Goal: Task Accomplishment & Management: Use online tool/utility

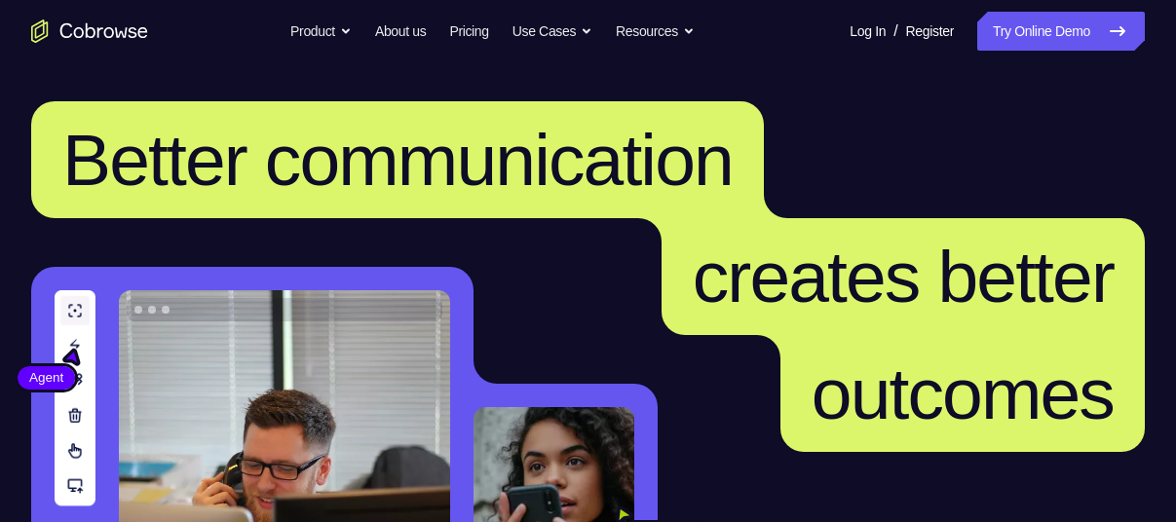
click at [1080, 33] on link "Try Online Demo" at bounding box center [1061, 31] width 168 height 39
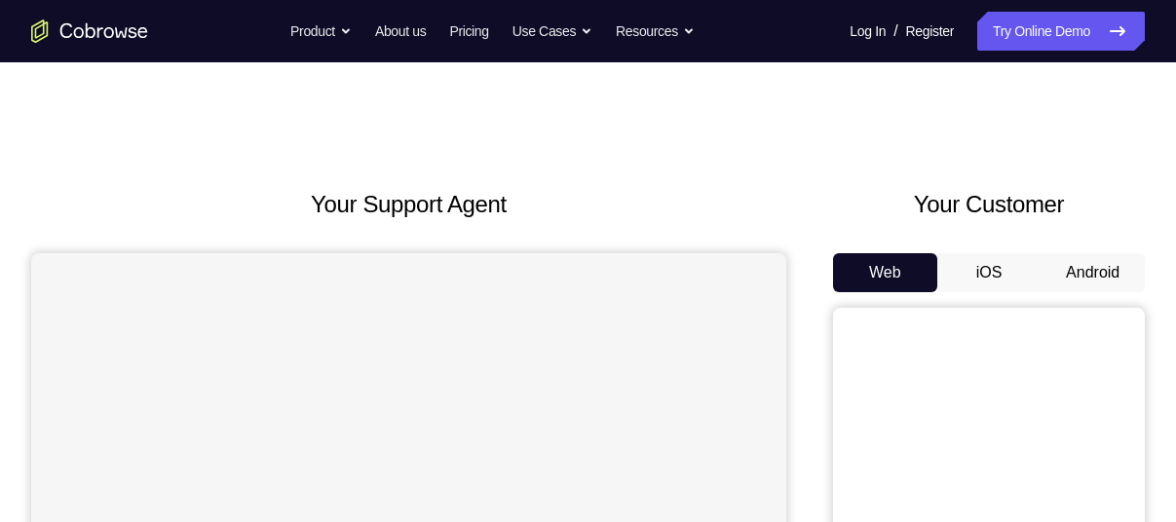
click at [1092, 284] on button "Android" at bounding box center [1093, 272] width 104 height 39
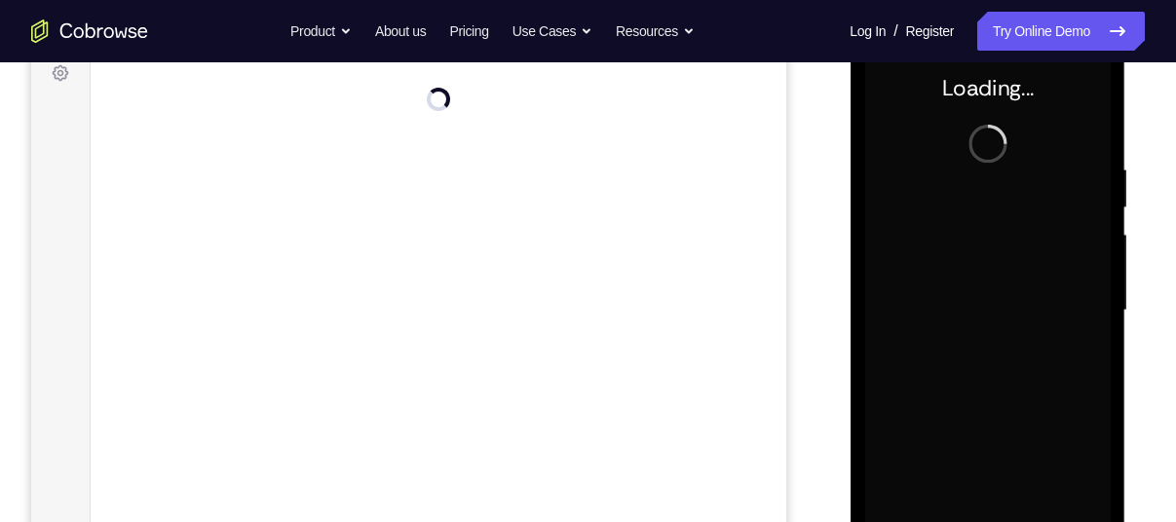
scroll to position [300, 0]
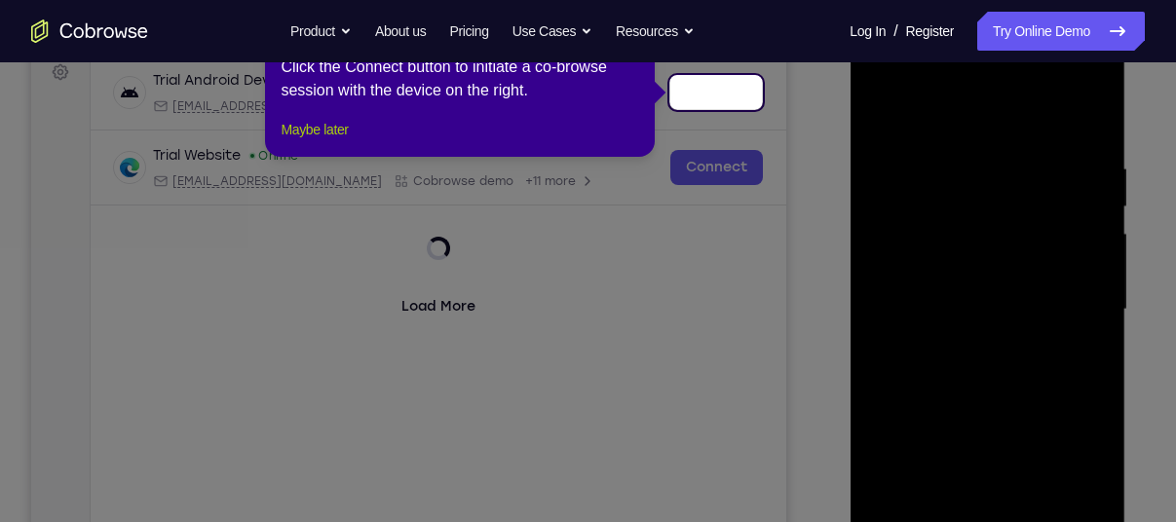
click at [348, 141] on button "Maybe later" at bounding box center [314, 129] width 67 height 23
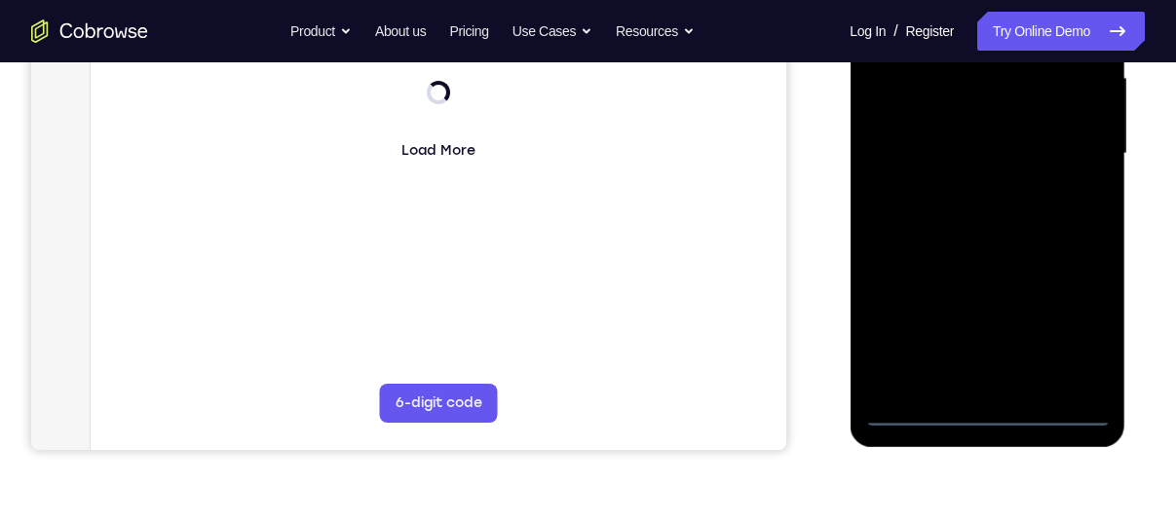
scroll to position [479, 0]
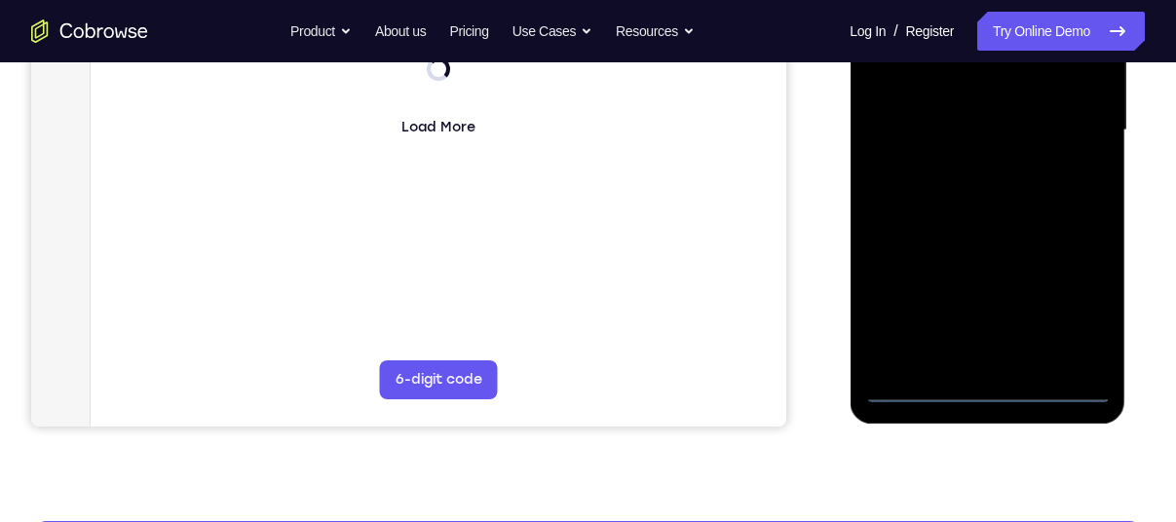
click at [991, 380] on div at bounding box center [987, 131] width 246 height 546
click at [993, 387] on div at bounding box center [987, 131] width 246 height 546
click at [1077, 313] on div at bounding box center [987, 131] width 246 height 546
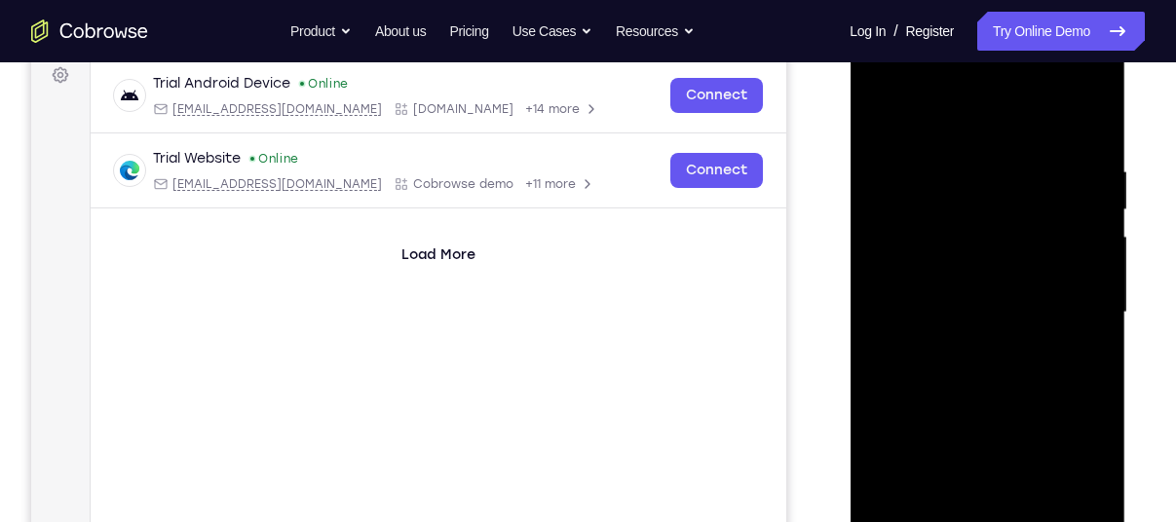
scroll to position [296, 0]
click at [934, 134] on div at bounding box center [987, 314] width 246 height 546
click at [1075, 315] on div at bounding box center [987, 314] width 246 height 546
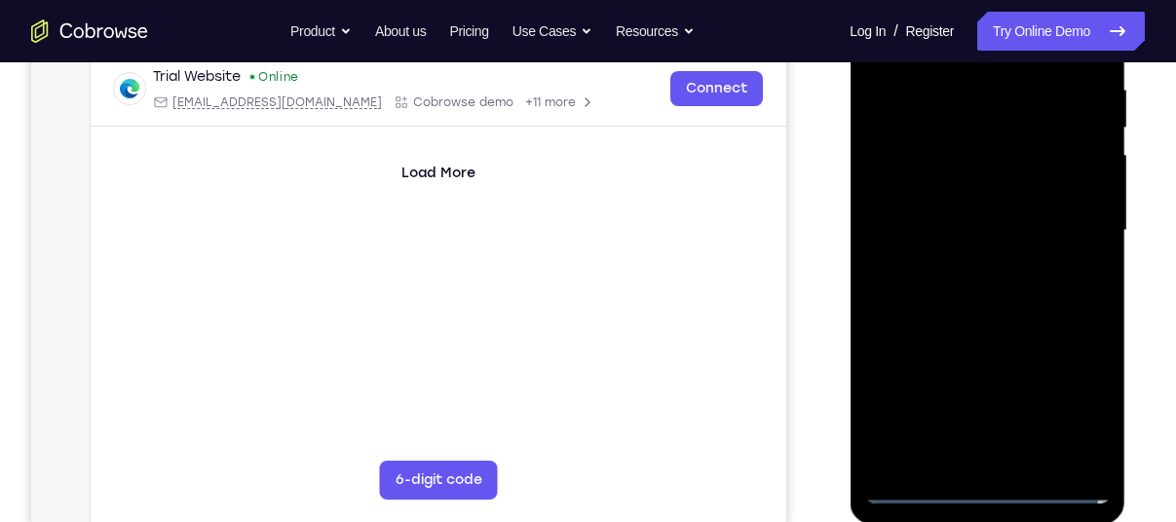
scroll to position [380, 0]
click at [966, 258] on div at bounding box center [987, 230] width 246 height 546
click at [952, 200] on div at bounding box center [987, 230] width 246 height 546
click at [940, 194] on div at bounding box center [987, 230] width 246 height 546
click at [912, 229] on div at bounding box center [987, 230] width 246 height 546
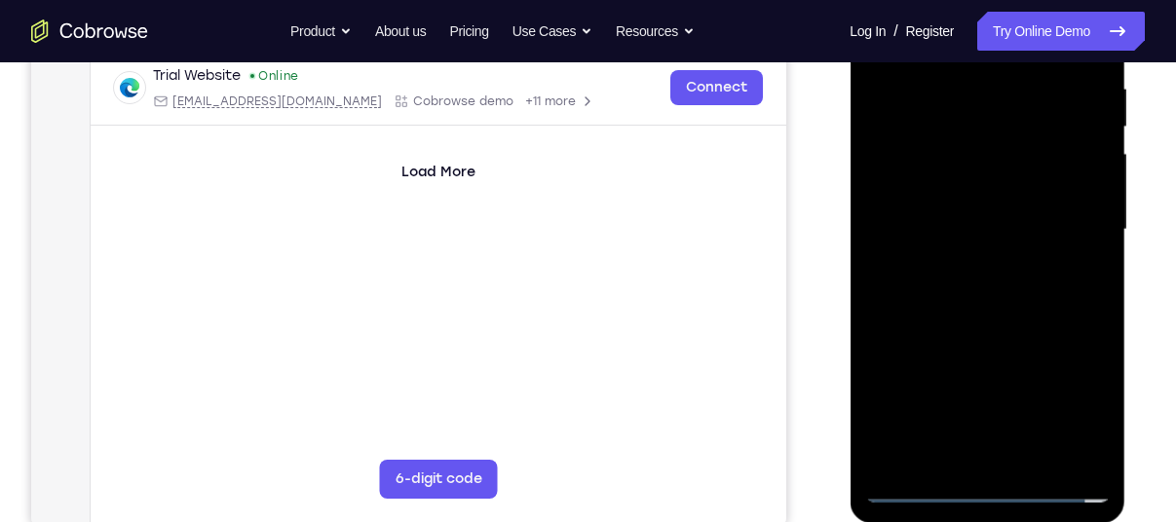
click at [902, 283] on div at bounding box center [987, 230] width 246 height 546
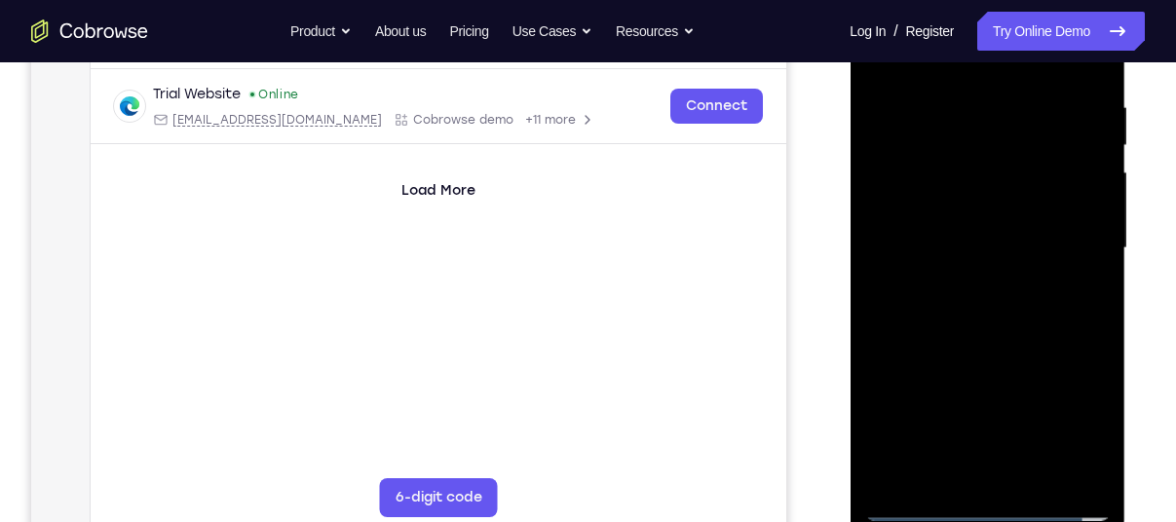
scroll to position [368, 0]
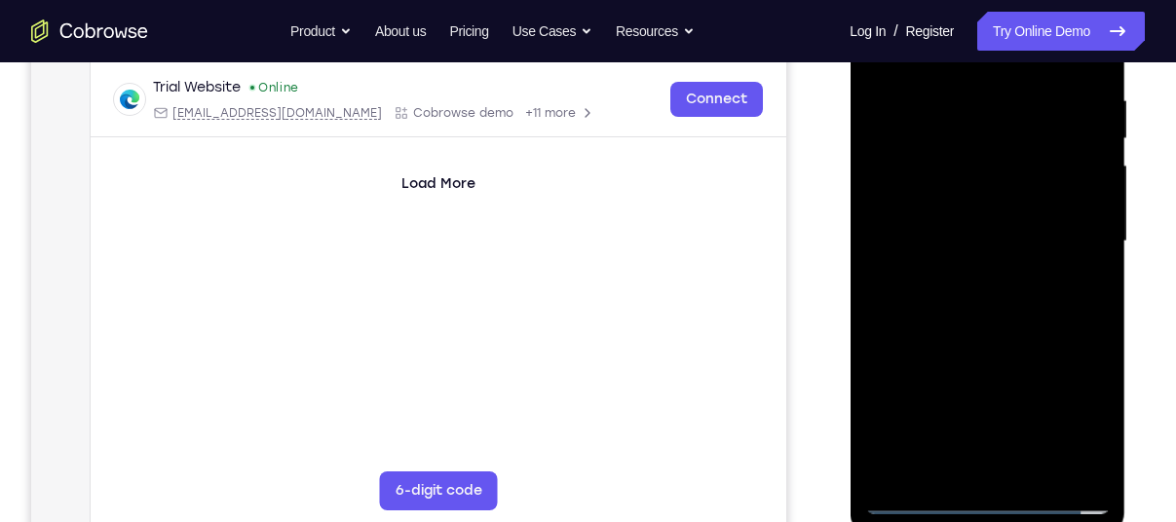
click at [952, 316] on div at bounding box center [987, 242] width 246 height 546
click at [1100, 441] on div at bounding box center [987, 242] width 246 height 546
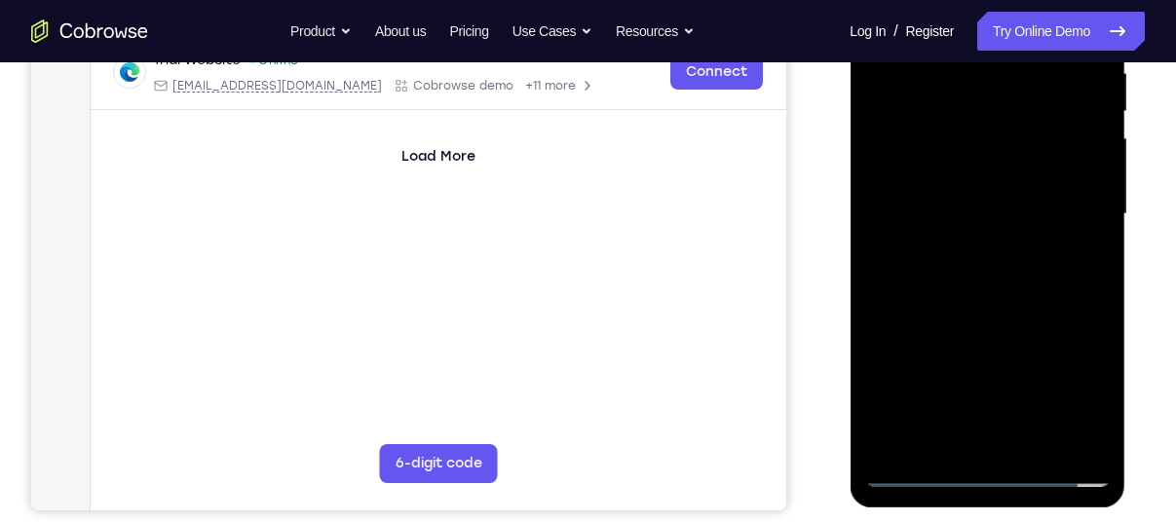
scroll to position [399, 0]
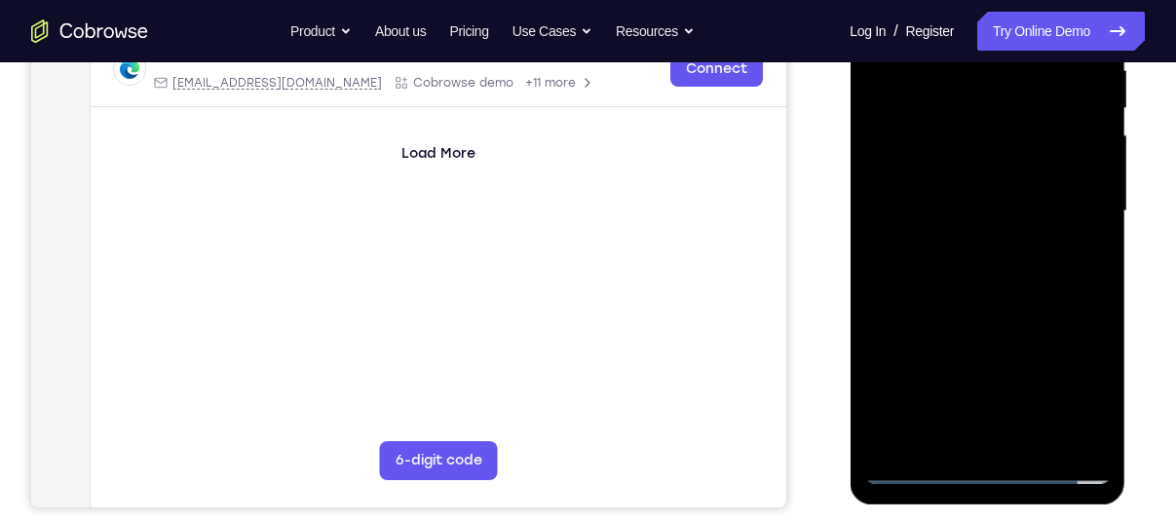
drag, startPoint x: 1017, startPoint y: 384, endPoint x: 1004, endPoint y: 333, distance: 52.5
click at [1005, 351] on div at bounding box center [987, 212] width 246 height 546
click at [895, 218] on div at bounding box center [987, 212] width 246 height 546
click at [909, 179] on div at bounding box center [987, 212] width 246 height 546
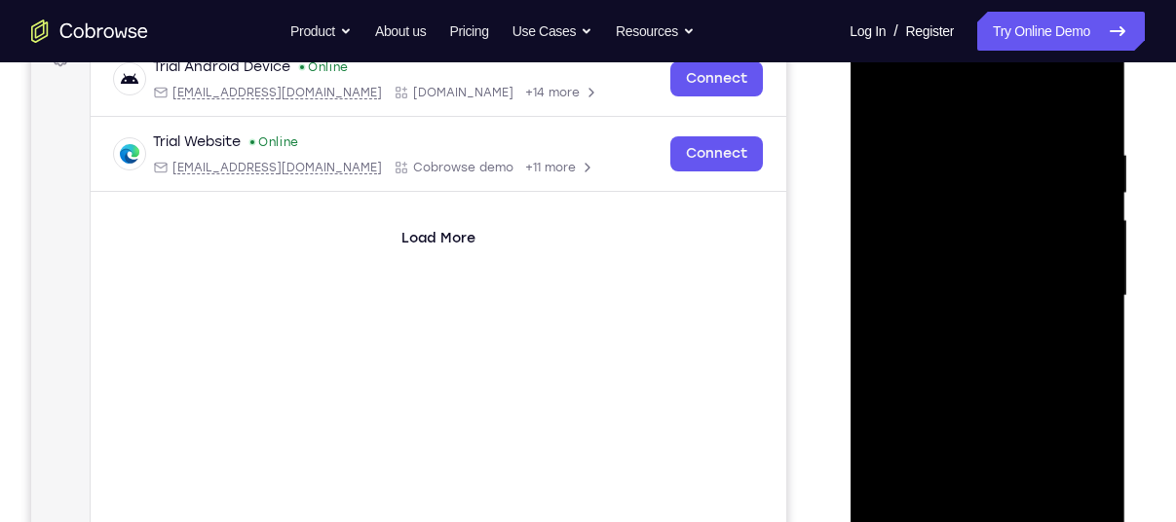
scroll to position [298, 0]
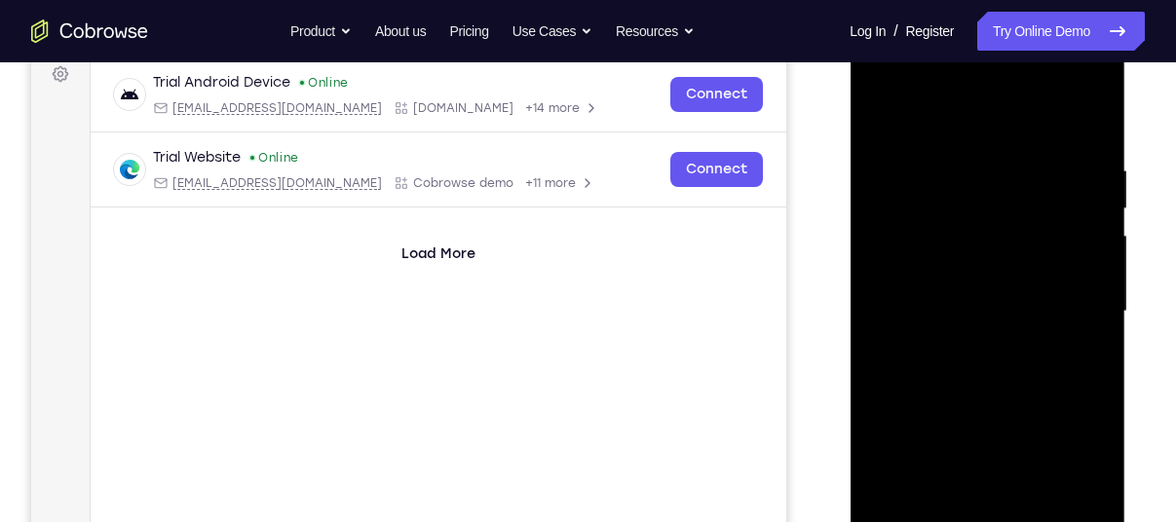
drag, startPoint x: 935, startPoint y: 119, endPoint x: 931, endPoint y: 87, distance: 32.4
click at [931, 87] on div at bounding box center [987, 312] width 246 height 546
drag, startPoint x: 976, startPoint y: 364, endPoint x: 964, endPoint y: 325, distance: 41.6
click at [964, 325] on div at bounding box center [987, 312] width 246 height 546
drag, startPoint x: 946, startPoint y: 342, endPoint x: 943, endPoint y: 294, distance: 47.8
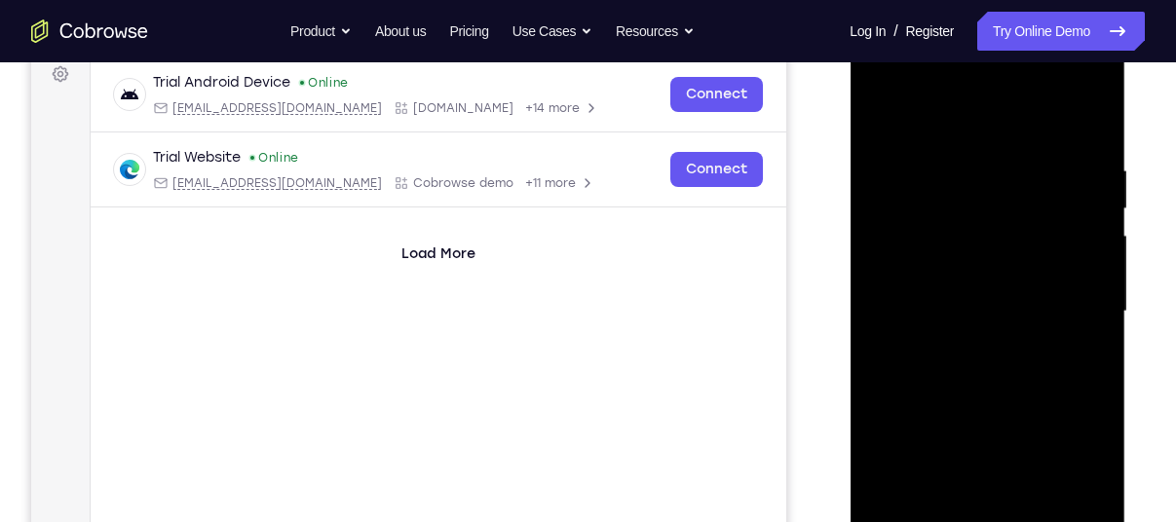
click at [943, 294] on div at bounding box center [987, 312] width 246 height 546
drag, startPoint x: 964, startPoint y: 367, endPoint x: 948, endPoint y: 287, distance: 81.4
click at [948, 287] on div at bounding box center [987, 312] width 246 height 546
click at [881, 110] on div at bounding box center [987, 312] width 246 height 546
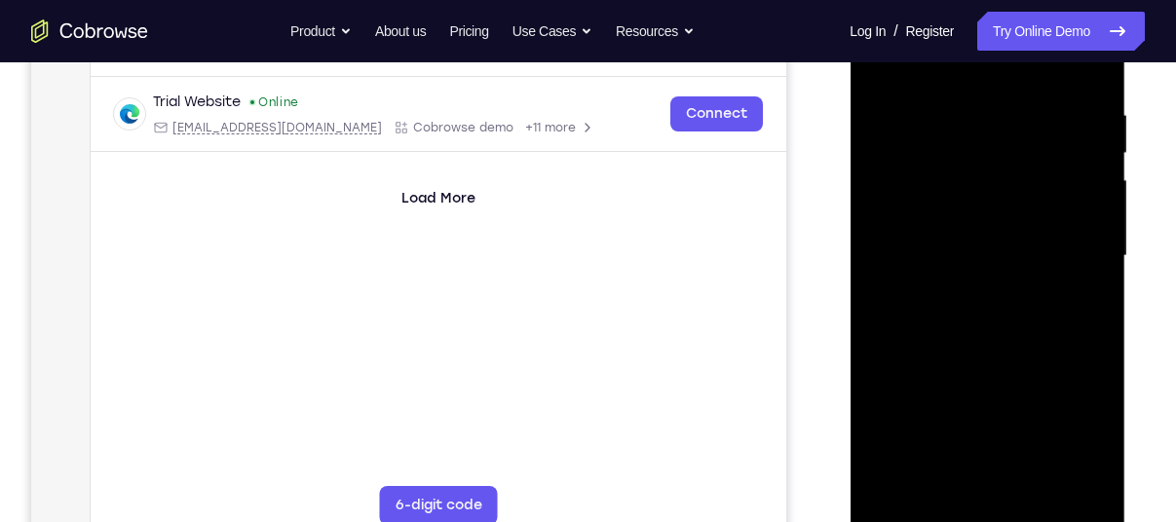
scroll to position [355, 0]
click at [1044, 479] on div at bounding box center [987, 255] width 246 height 546
click at [945, 363] on div at bounding box center [987, 255] width 246 height 546
click at [966, 345] on div at bounding box center [987, 255] width 246 height 546
click at [956, 237] on div at bounding box center [987, 255] width 246 height 546
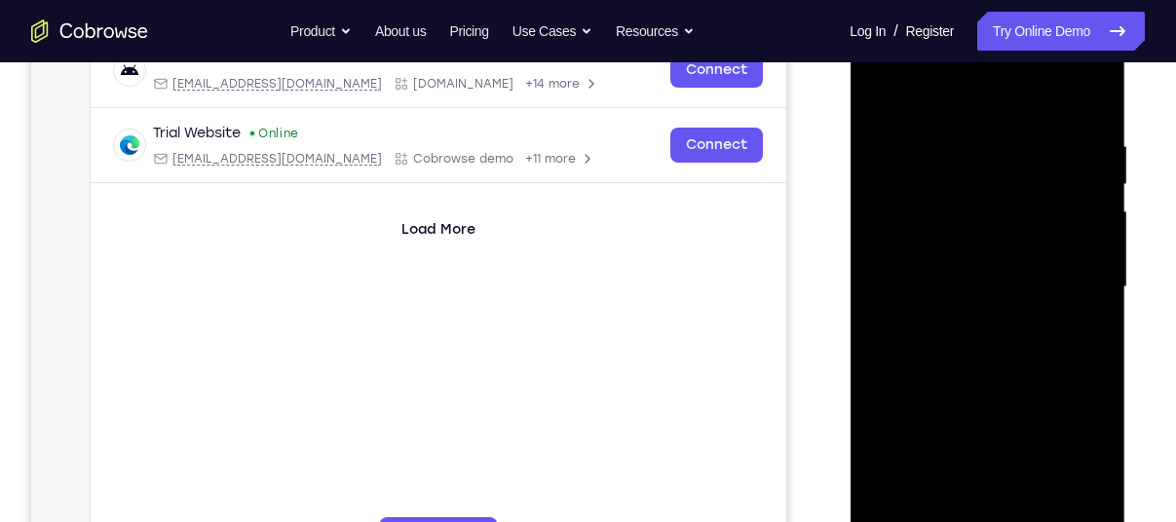
scroll to position [322, 0]
click at [876, 92] on div at bounding box center [987, 289] width 246 height 546
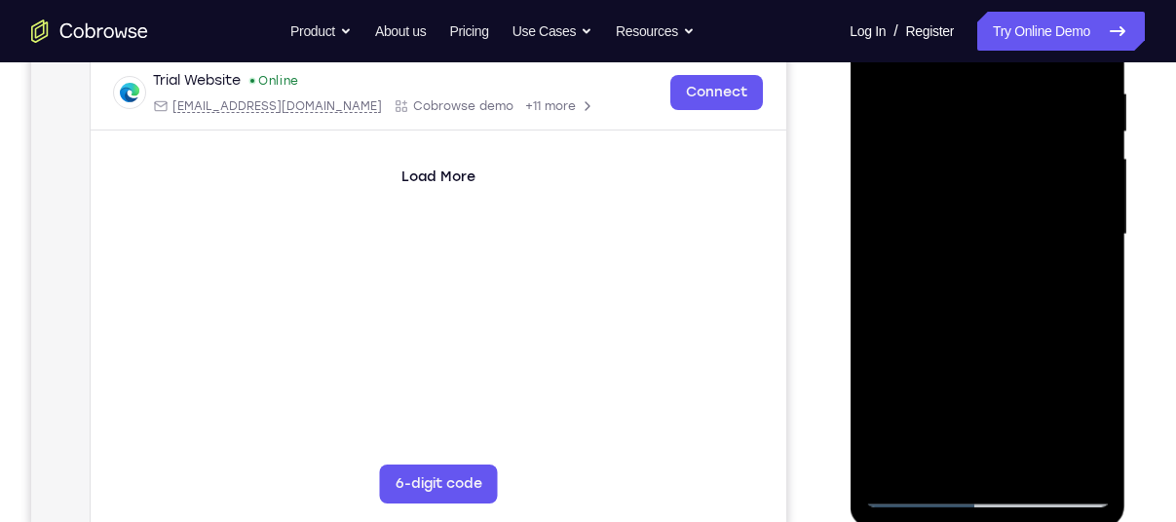
scroll to position [376, 0]
click at [1094, 122] on div at bounding box center [987, 234] width 246 height 546
click at [1003, 253] on div at bounding box center [987, 234] width 246 height 546
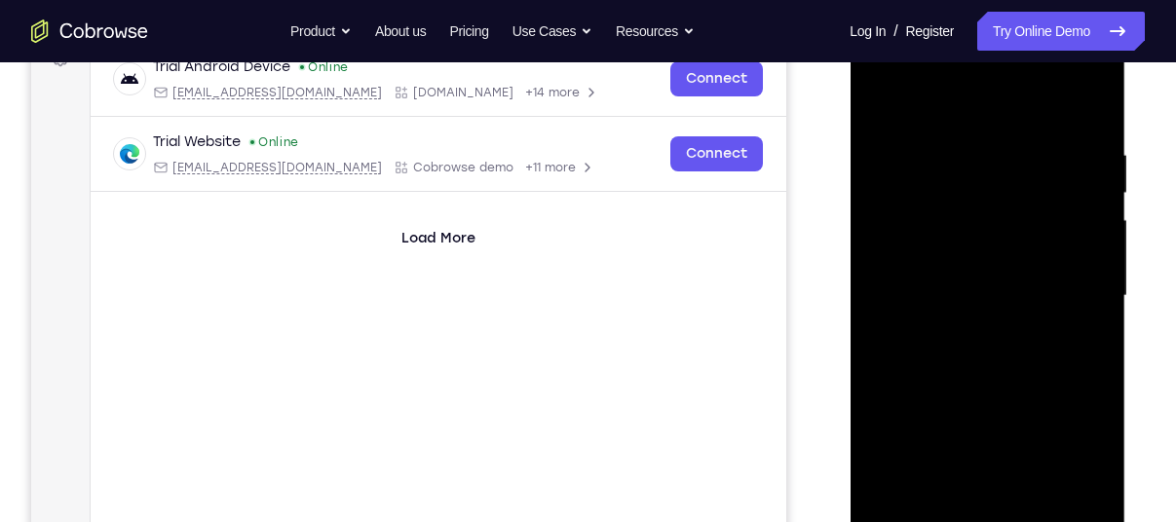
scroll to position [292, 0]
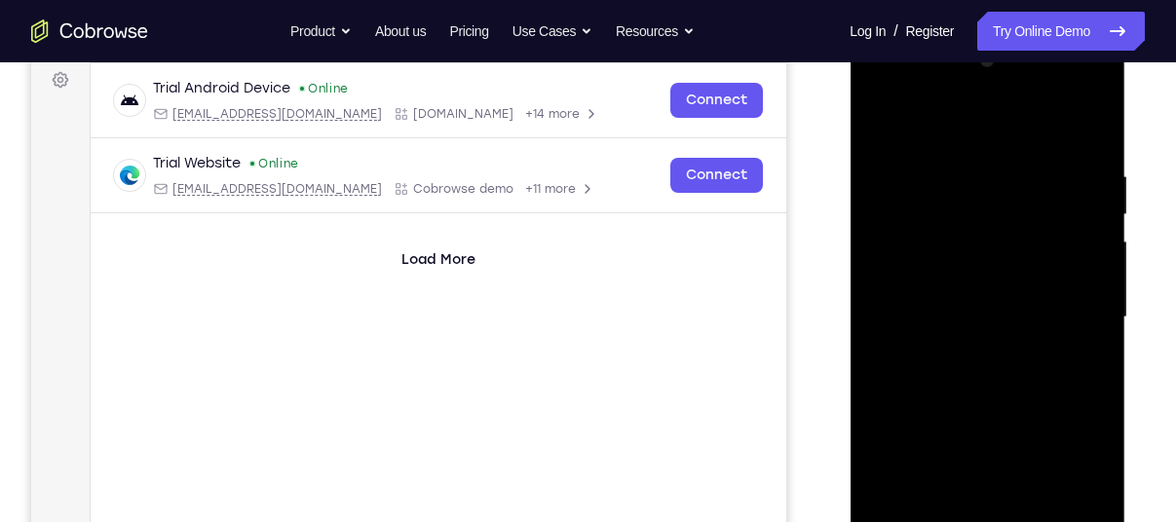
click at [878, 122] on div at bounding box center [987, 318] width 246 height 546
click at [944, 141] on div at bounding box center [987, 318] width 246 height 546
click at [1081, 260] on div at bounding box center [987, 318] width 246 height 546
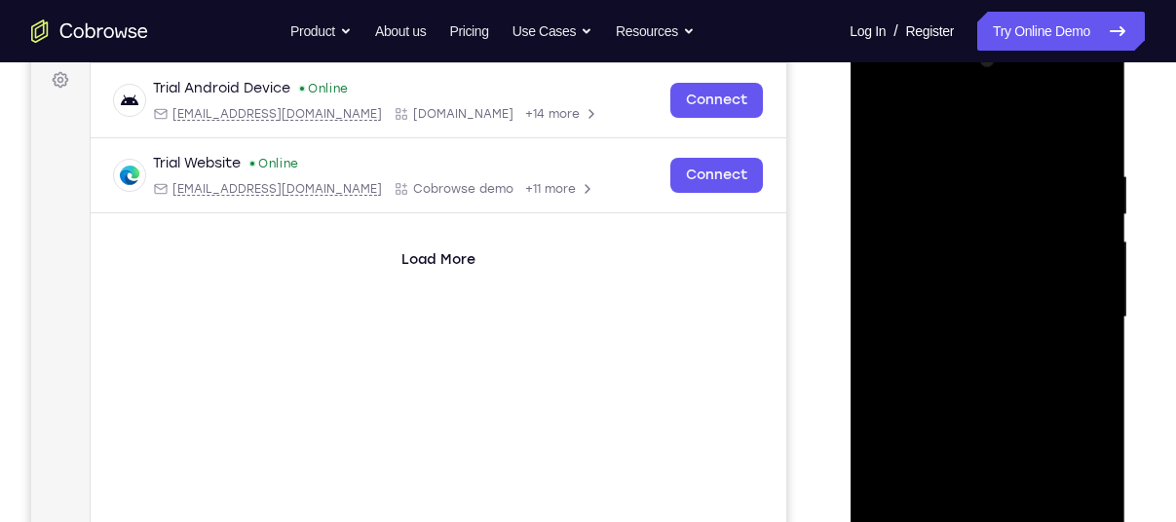
drag, startPoint x: 1003, startPoint y: 301, endPoint x: 1098, endPoint y: 303, distance: 95.5
click at [1098, 303] on div at bounding box center [987, 318] width 246 height 546
drag, startPoint x: 937, startPoint y: 287, endPoint x: 1091, endPoint y: 295, distance: 154.2
click at [1089, 297] on div at bounding box center [987, 318] width 246 height 546
click at [1084, 128] on div at bounding box center [987, 318] width 246 height 546
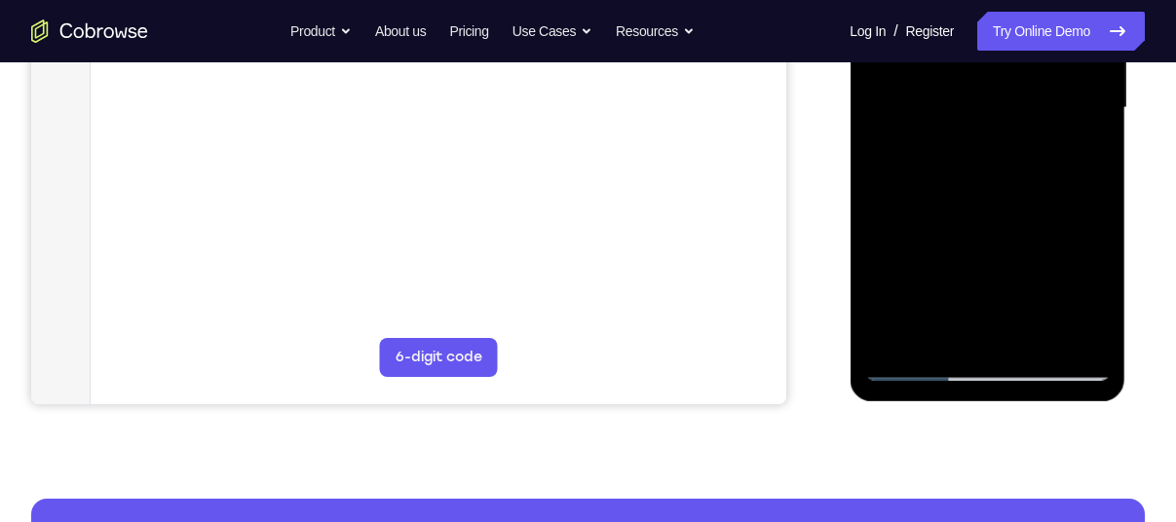
scroll to position [503, 0]
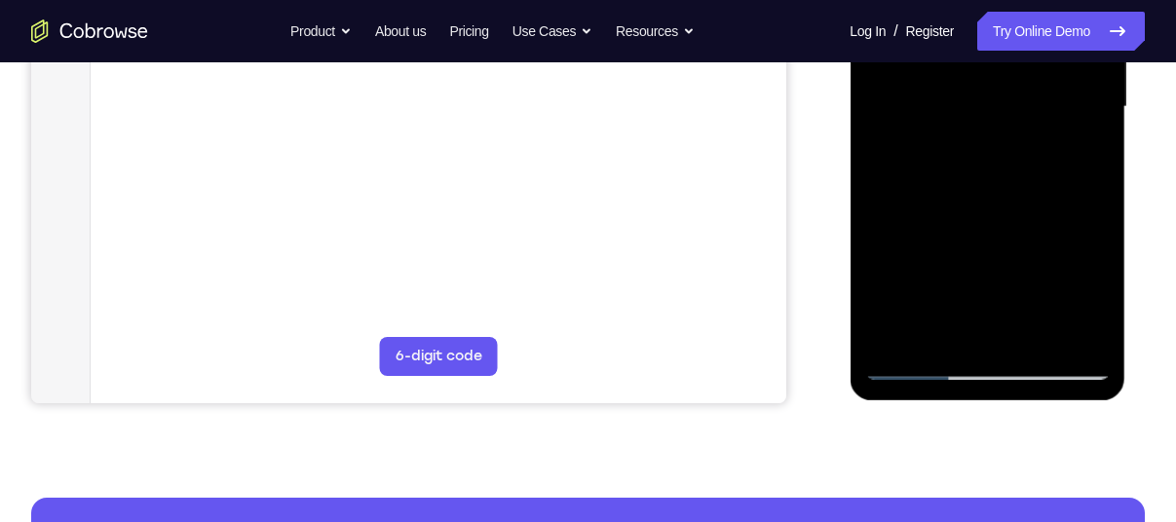
click at [953, 190] on div at bounding box center [987, 107] width 246 height 546
drag, startPoint x: 928, startPoint y: 284, endPoint x: 925, endPoint y: 237, distance: 46.9
click at [925, 237] on div at bounding box center [987, 107] width 246 height 546
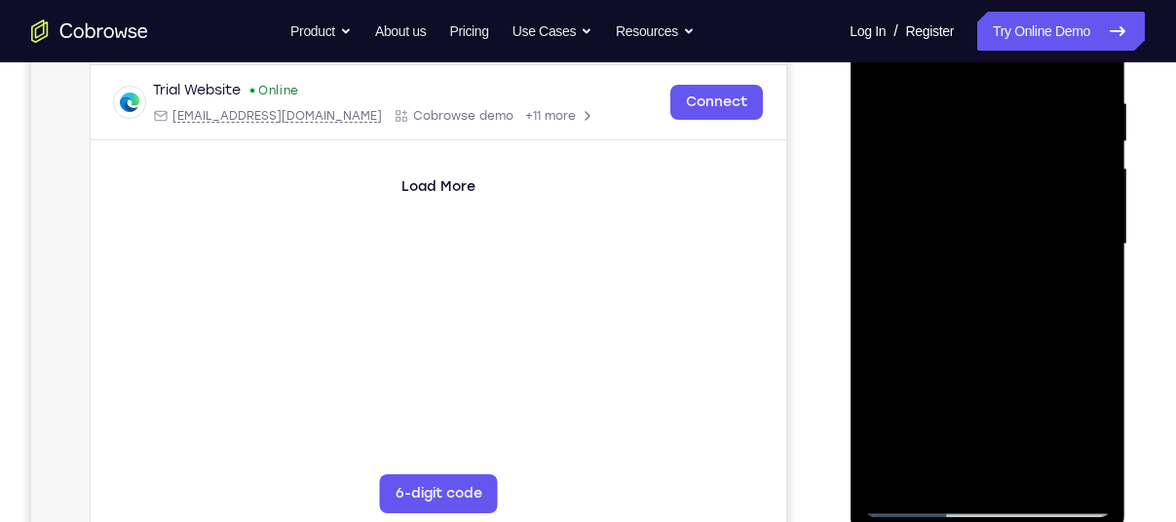
scroll to position [364, 0]
drag, startPoint x: 1040, startPoint y: 275, endPoint x: 1048, endPoint y: 340, distance: 65.8
click at [1048, 340] on div at bounding box center [987, 246] width 246 height 546
click at [1077, 480] on div at bounding box center [987, 246] width 246 height 546
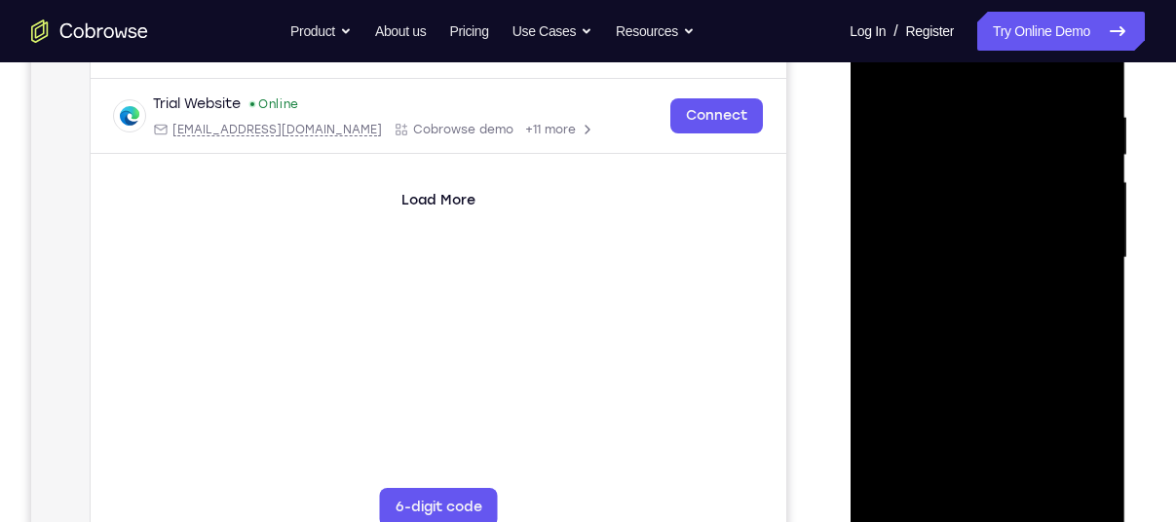
scroll to position [360, 0]
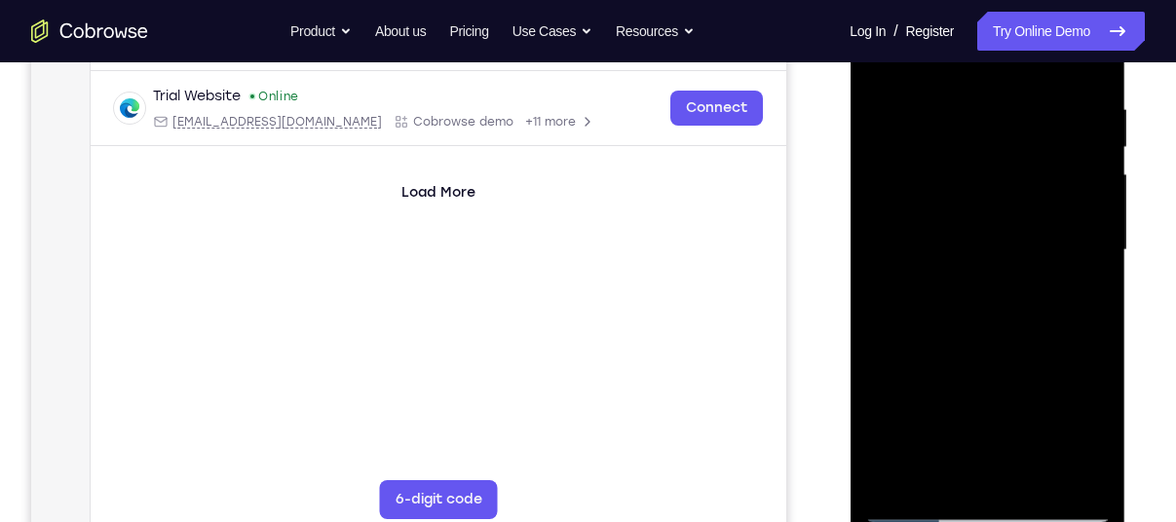
click at [1016, 293] on div at bounding box center [987, 251] width 246 height 546
click at [958, 289] on div at bounding box center [987, 251] width 246 height 546
click at [1016, 290] on div at bounding box center [987, 251] width 246 height 546
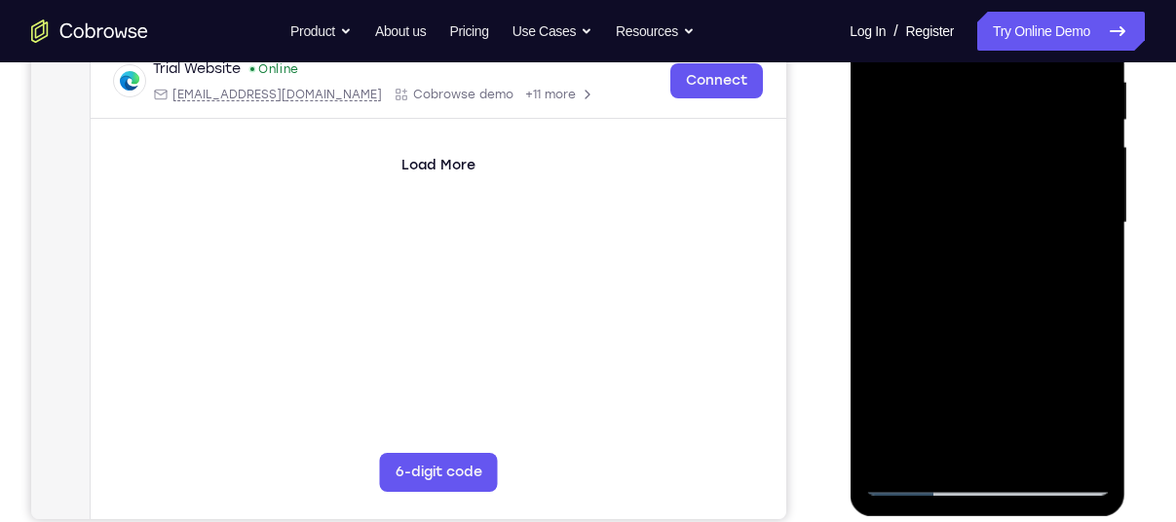
drag, startPoint x: 993, startPoint y: 370, endPoint x: 979, endPoint y: 279, distance: 92.6
click at [979, 279] on div at bounding box center [987, 223] width 246 height 546
click at [1087, 267] on div at bounding box center [987, 223] width 246 height 546
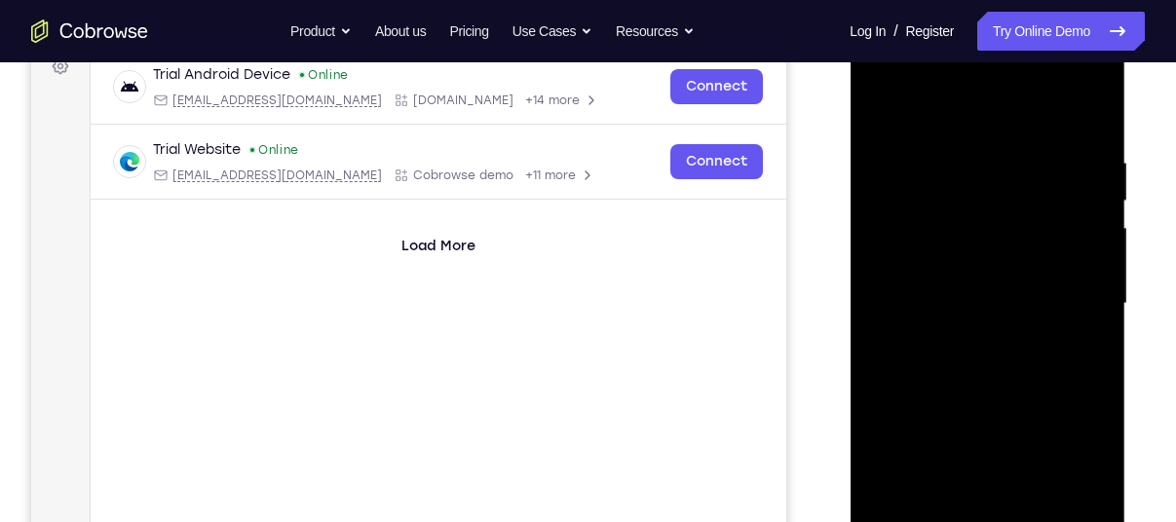
scroll to position [303, 0]
